Goal: Task Accomplishment & Management: Use online tool/utility

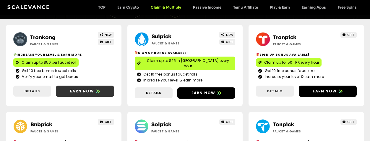
scroll to position [67, 0]
click at [85, 94] on span "Earn now" at bounding box center [82, 90] width 24 height 5
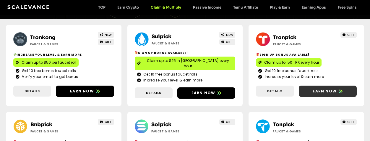
click at [316, 94] on span "Earn now" at bounding box center [325, 90] width 24 height 5
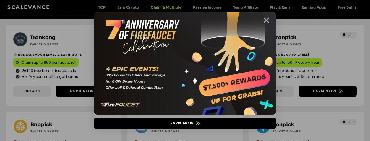
click at [266, 21] on icon "Close" at bounding box center [266, 20] width 7 height 7
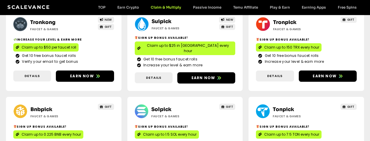
scroll to position [118, 0]
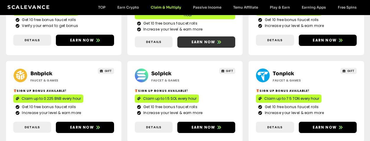
click at [198, 45] on span "Earn now" at bounding box center [204, 41] width 24 height 5
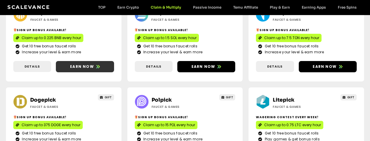
scroll to position [178, 0]
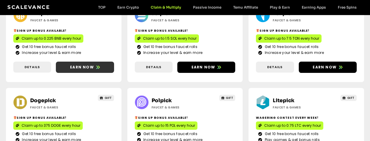
click at [80, 70] on span "Earn now" at bounding box center [82, 67] width 24 height 5
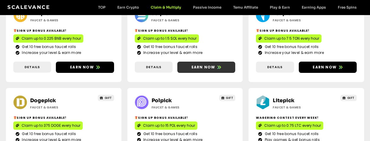
click at [197, 70] on span "Earn now" at bounding box center [204, 67] width 24 height 5
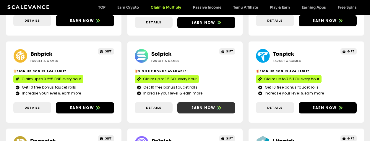
scroll to position [144, 0]
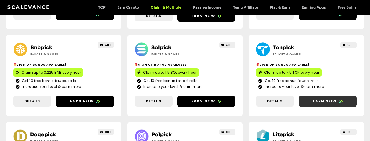
click at [318, 104] on span "Earn now" at bounding box center [325, 101] width 24 height 5
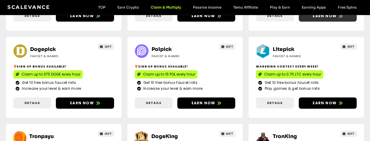
scroll to position [236, 0]
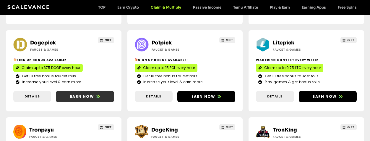
click at [87, 102] on link "Earn now" at bounding box center [85, 96] width 58 height 11
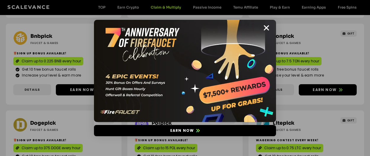
scroll to position [236, 0]
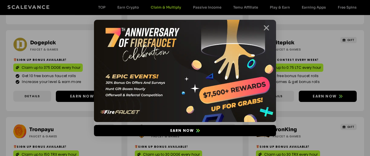
click at [266, 26] on icon "Close" at bounding box center [266, 27] width 7 height 7
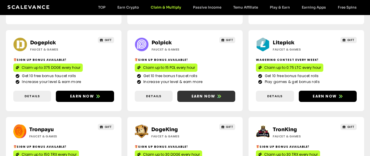
click at [192, 99] on span "Earn now" at bounding box center [207, 96] width 58 height 5
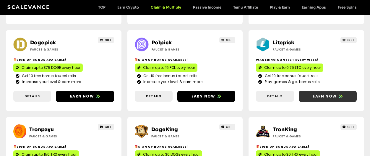
click at [320, 99] on span "Earn now" at bounding box center [325, 96] width 24 height 5
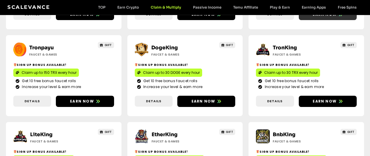
scroll to position [322, 0]
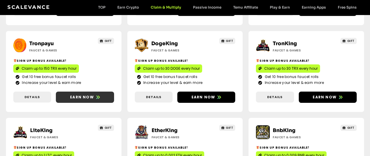
click at [82, 100] on span "Earn now" at bounding box center [82, 97] width 24 height 5
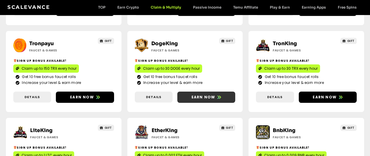
click at [197, 100] on span "Earn now" at bounding box center [204, 97] width 24 height 5
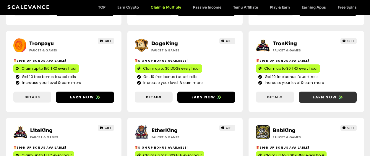
click at [333, 100] on span "Earn now" at bounding box center [325, 97] width 24 height 5
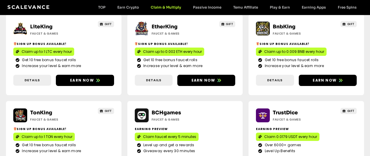
scroll to position [434, 0]
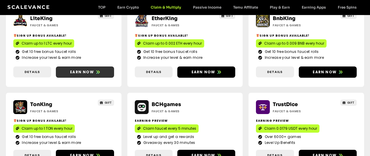
click at [103, 75] on span "Earn now" at bounding box center [85, 72] width 58 height 5
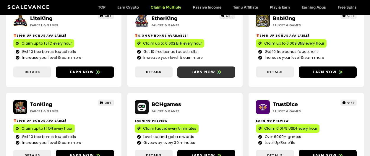
click at [200, 75] on span "Earn now" at bounding box center [204, 72] width 24 height 5
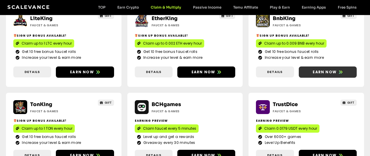
click at [340, 74] on icon at bounding box center [341, 72] width 4 height 4
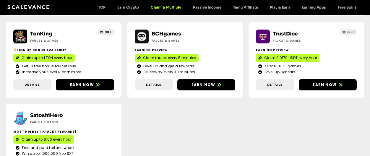
scroll to position [521, 0]
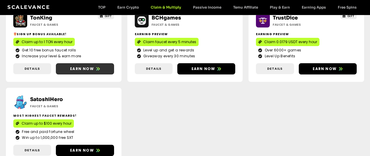
click at [72, 72] on span "Earn now" at bounding box center [82, 68] width 24 height 5
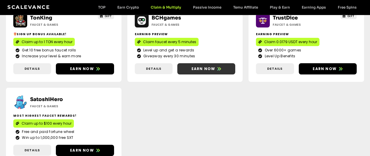
click at [213, 72] on span "Earn now" at bounding box center [204, 68] width 24 height 5
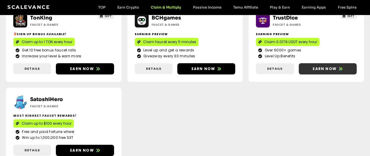
click at [323, 72] on span "Earn now" at bounding box center [325, 68] width 24 height 5
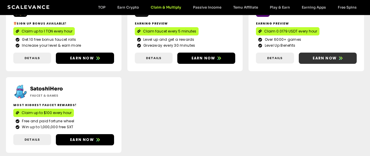
scroll to position [567, 0]
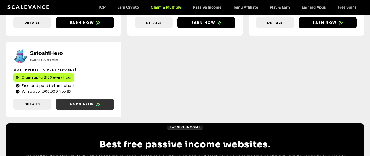
click at [76, 107] on span "Earn now" at bounding box center [82, 104] width 24 height 5
